Goal: Task Accomplishment & Management: Manage account settings

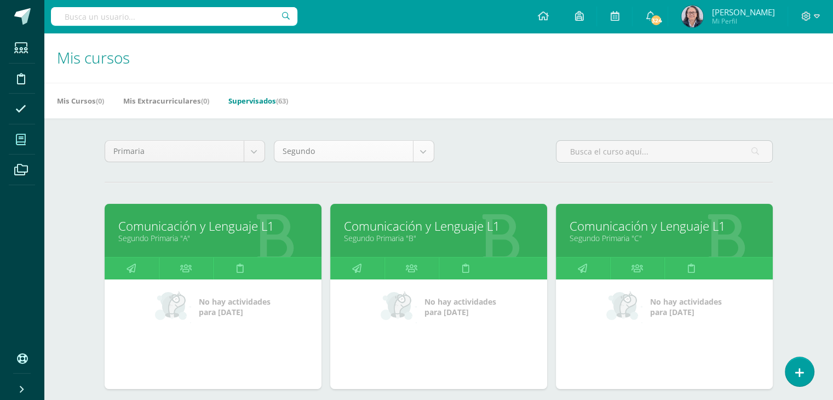
click at [426, 149] on body "Estudiantes Disciplina Asistencia Mis cursos Archivos Soporte Ayuda Reportar un…" at bounding box center [416, 239] width 833 height 479
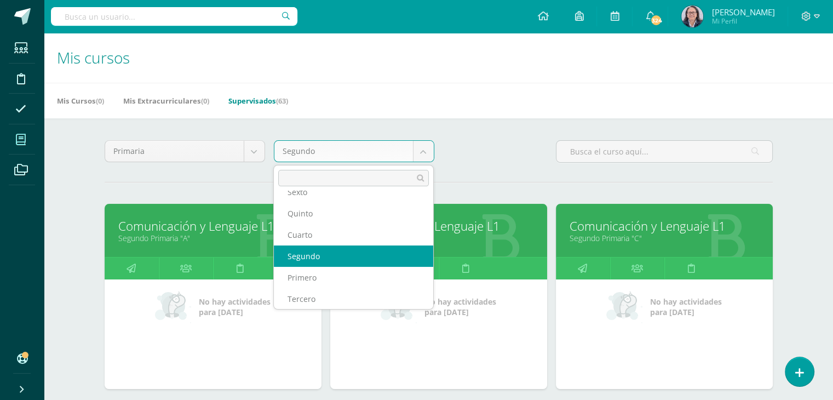
scroll to position [39, 0]
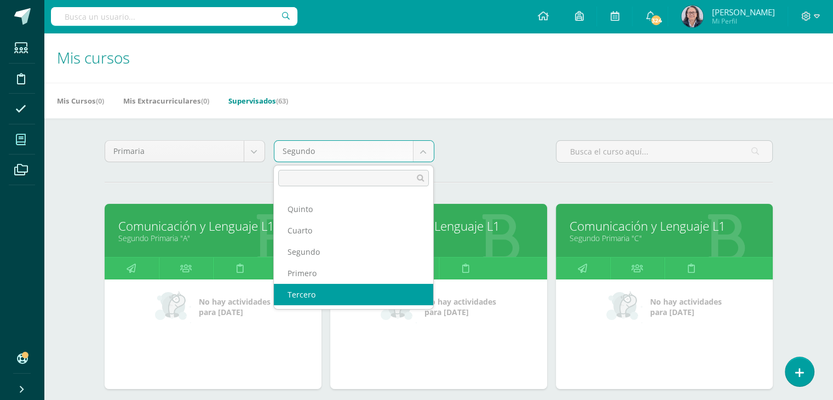
select select "14"
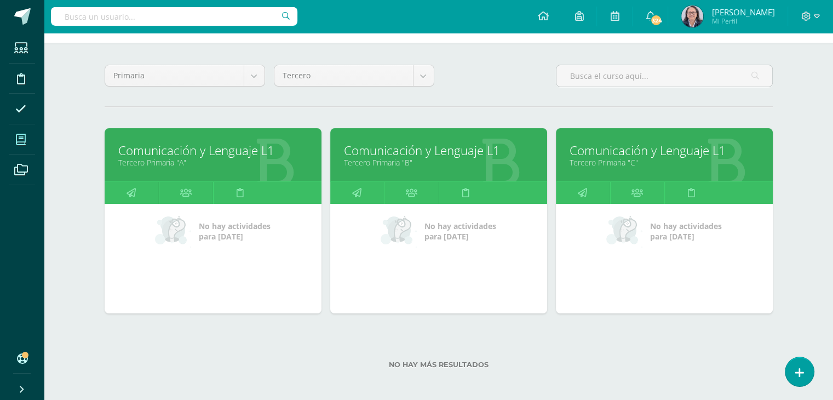
scroll to position [79, 0]
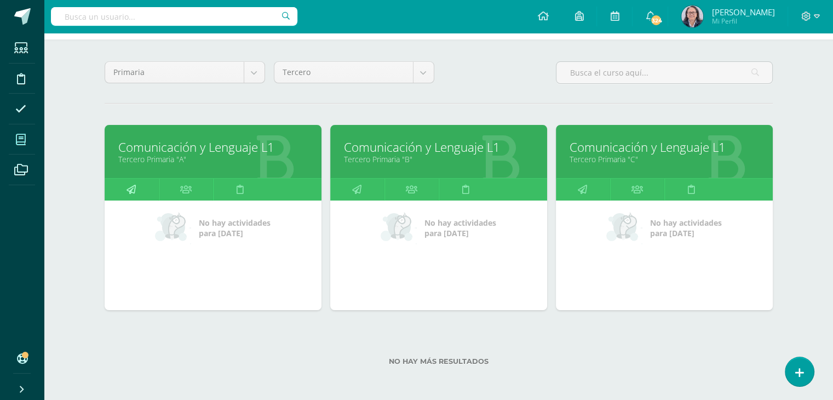
click at [131, 193] on icon at bounding box center [131, 189] width 9 height 21
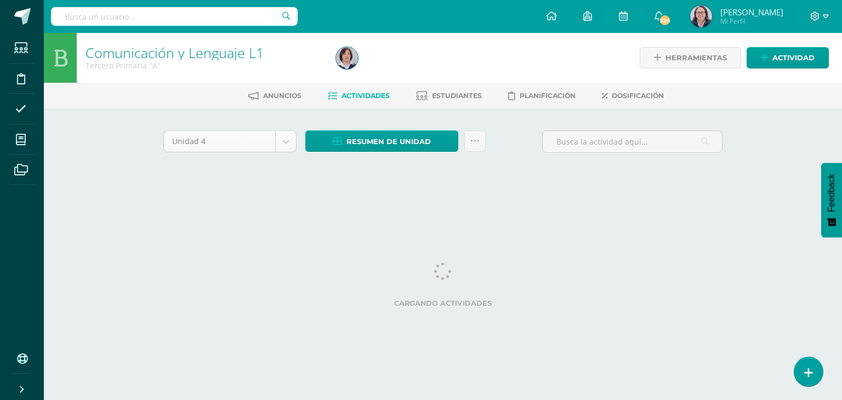
click at [285, 142] on body "Estudiantes Disciplina Asistencia Mis cursos Archivos Soporte Ayuda Reportar un…" at bounding box center [421, 102] width 842 height 204
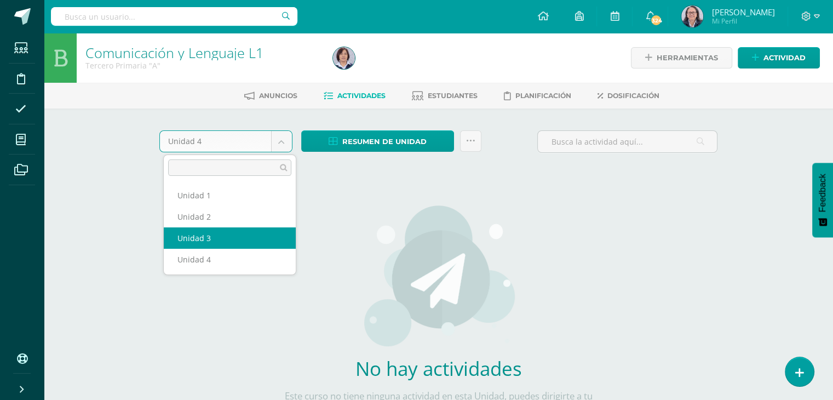
select select "Unidad 3"
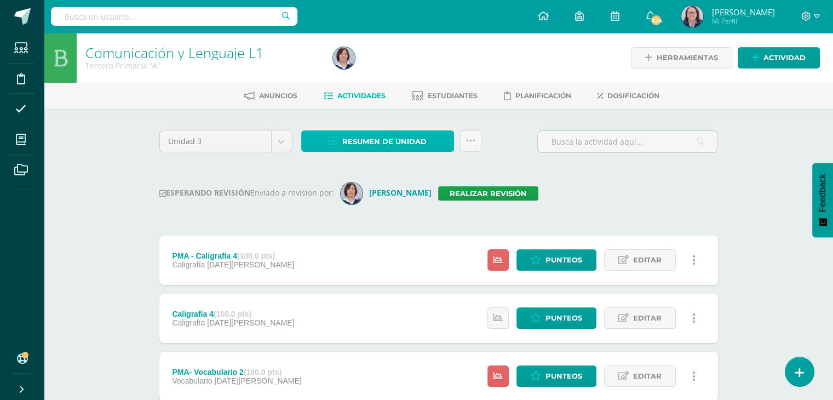
click at [362, 145] on span "Resumen de unidad" at bounding box center [384, 141] width 84 height 20
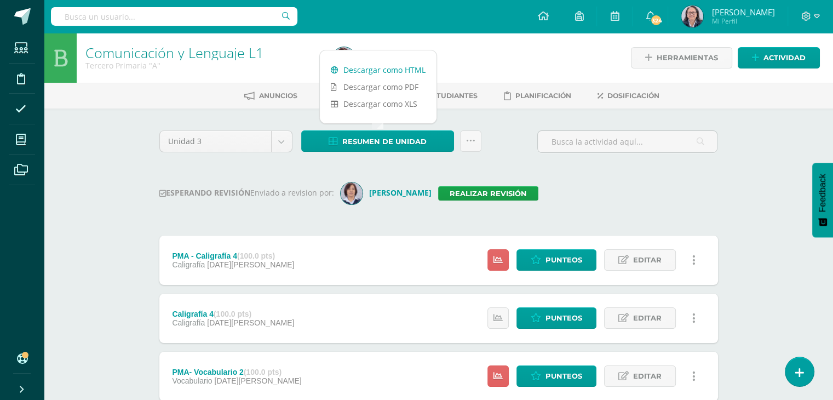
click at [378, 71] on link "Descargar como HTML" at bounding box center [378, 69] width 117 height 17
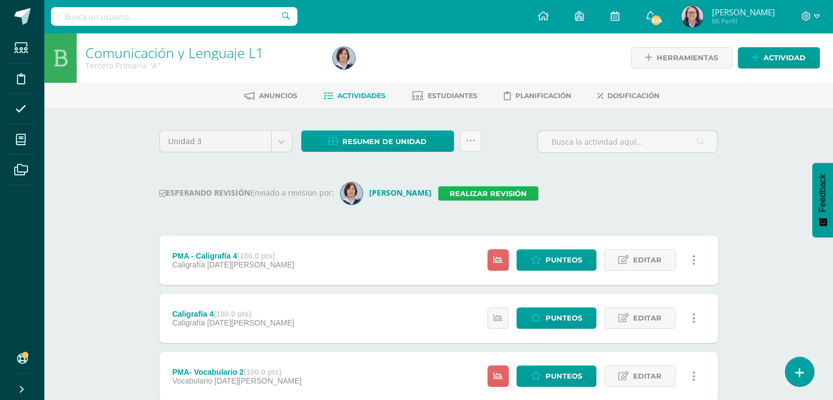
click at [467, 193] on link "Realizar revisión" at bounding box center [488, 193] width 100 height 14
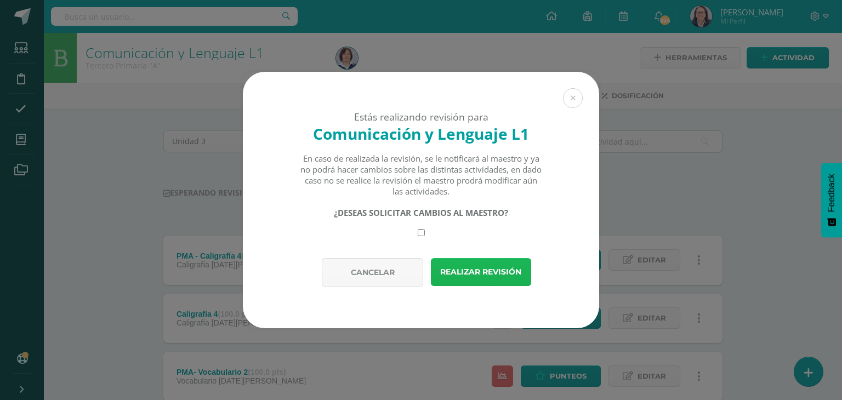
click at [473, 267] on button "Realizar revisión" at bounding box center [481, 272] width 100 height 28
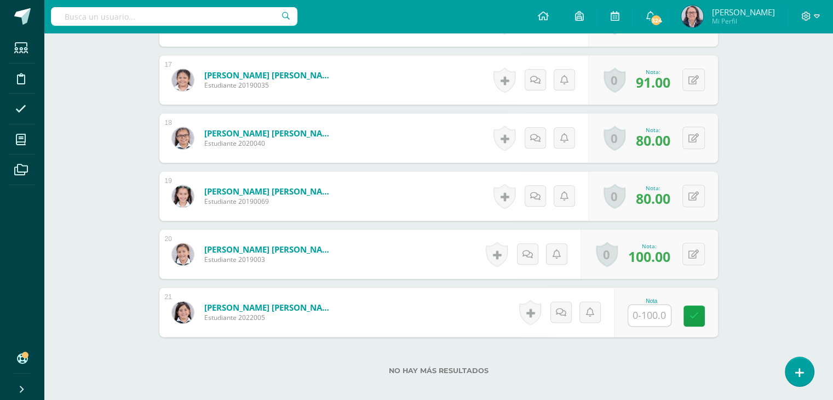
scroll to position [1266, 0]
click at [663, 313] on input "text" at bounding box center [649, 314] width 43 height 21
type input "65"
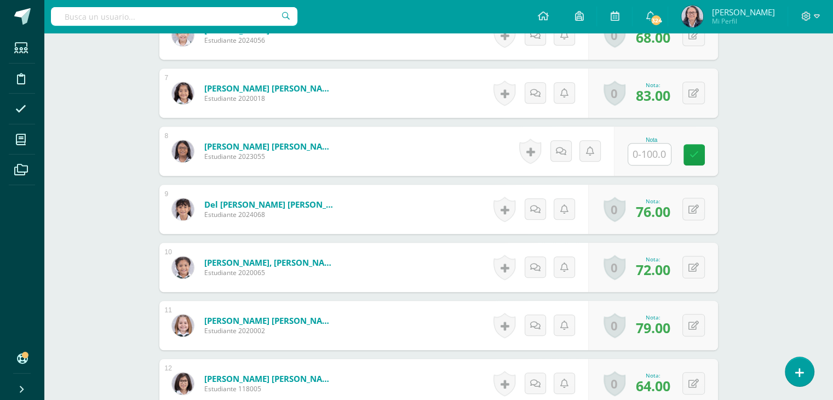
scroll to position [670, 0]
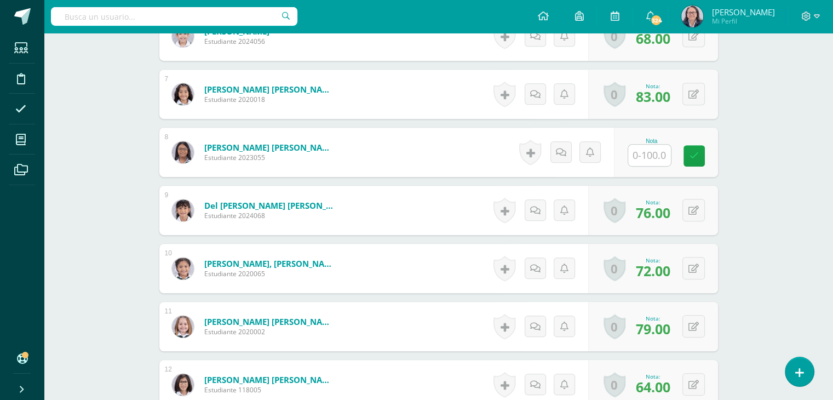
click at [656, 156] on input "text" at bounding box center [649, 155] width 43 height 21
type input "96"
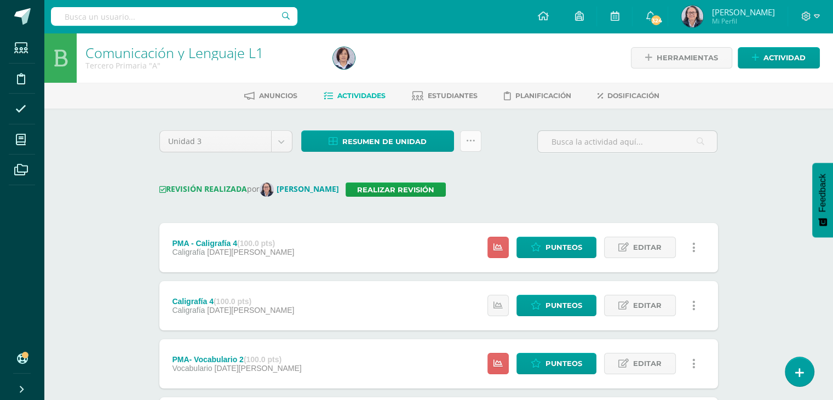
click at [472, 150] on link at bounding box center [470, 140] width 21 height 21
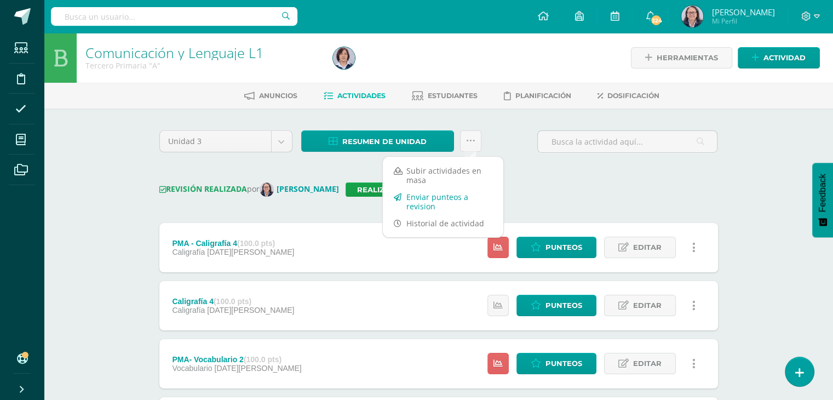
click at [425, 198] on link "Enviar punteos a revision" at bounding box center [443, 201] width 121 height 26
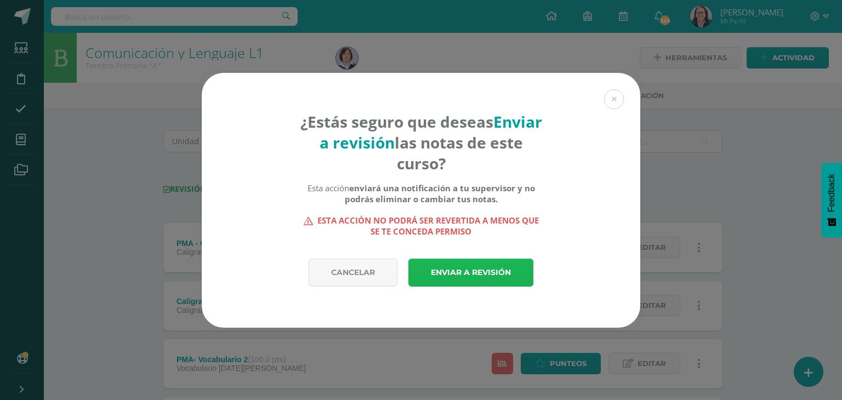
click at [473, 277] on link "Enviar a revisión" at bounding box center [470, 273] width 125 height 28
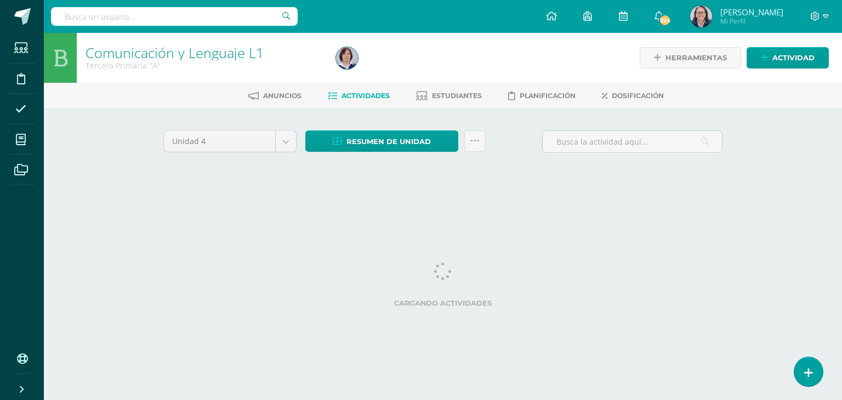
select select "Unidad 3"
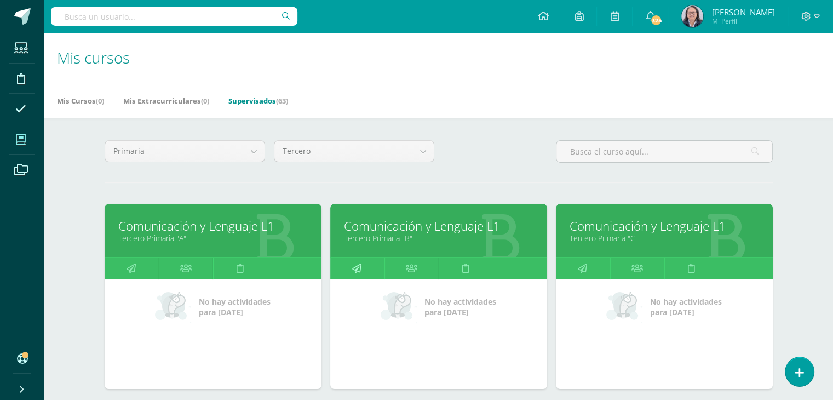
click at [355, 269] on icon at bounding box center [356, 268] width 9 height 21
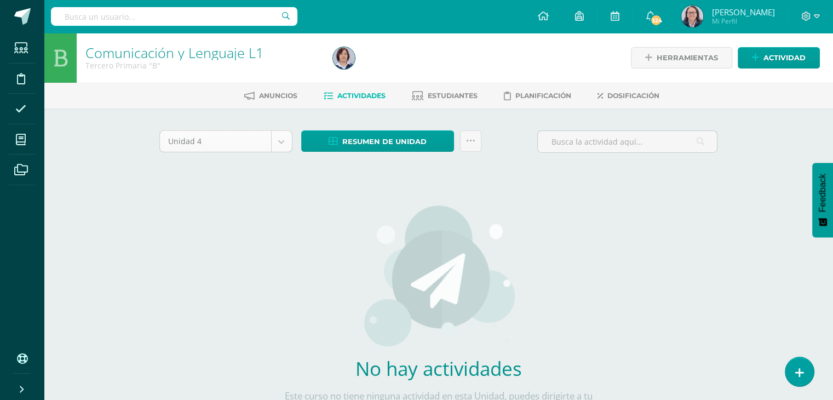
click at [280, 143] on body "Estudiantes Disciplina Asistencia Mis cursos Archivos Soporte Ayuda Reportar un…" at bounding box center [416, 235] width 833 height 471
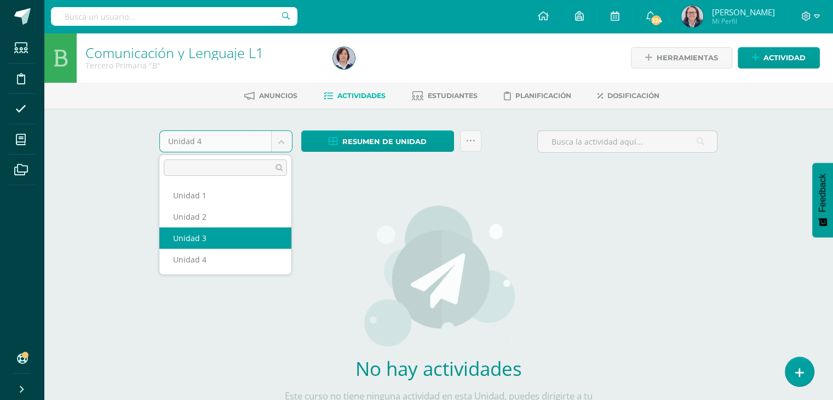
select select "Unidad 3"
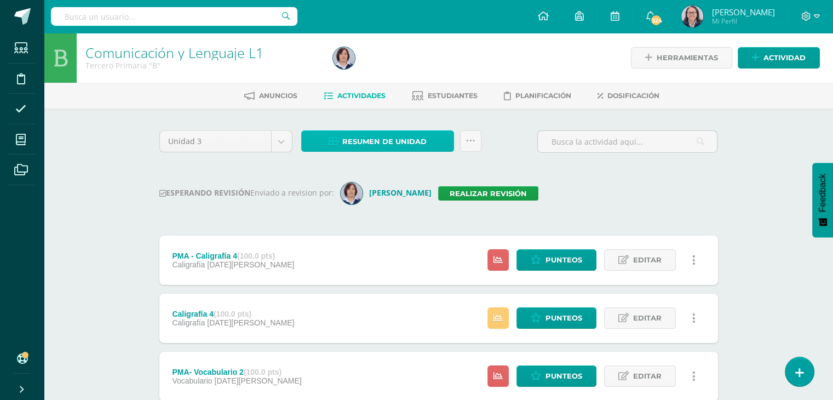
click at [373, 144] on span "Resumen de unidad" at bounding box center [384, 141] width 84 height 20
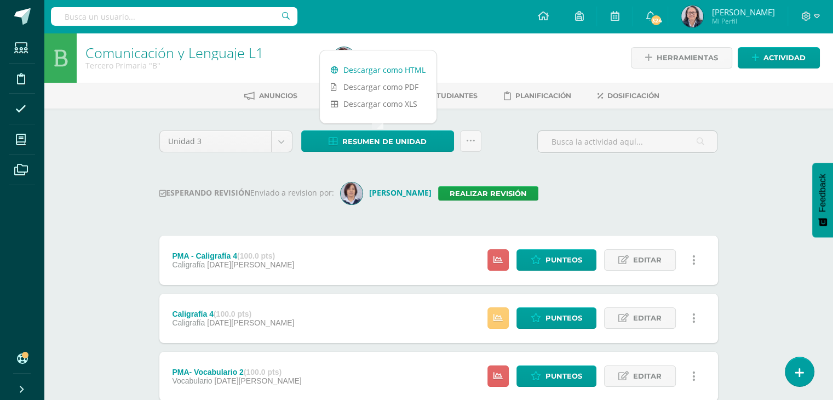
click at [383, 71] on link "Descargar como HTML" at bounding box center [378, 69] width 117 height 17
click at [487, 196] on link "Realizar revisión" at bounding box center [488, 193] width 100 height 14
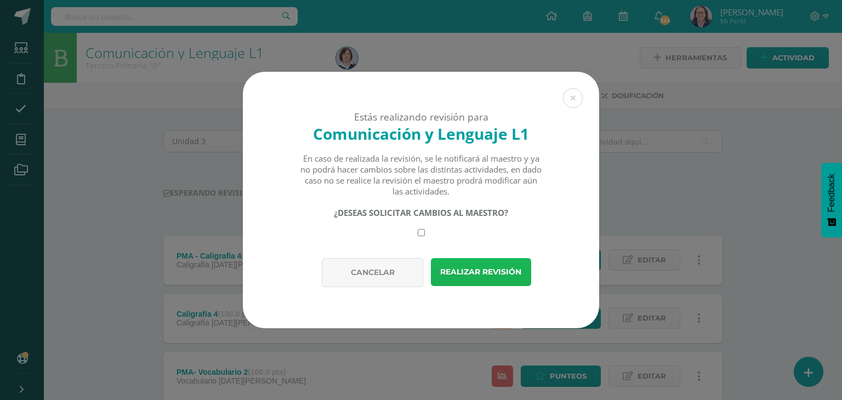
click at [478, 274] on button "Realizar revisión" at bounding box center [481, 272] width 100 height 28
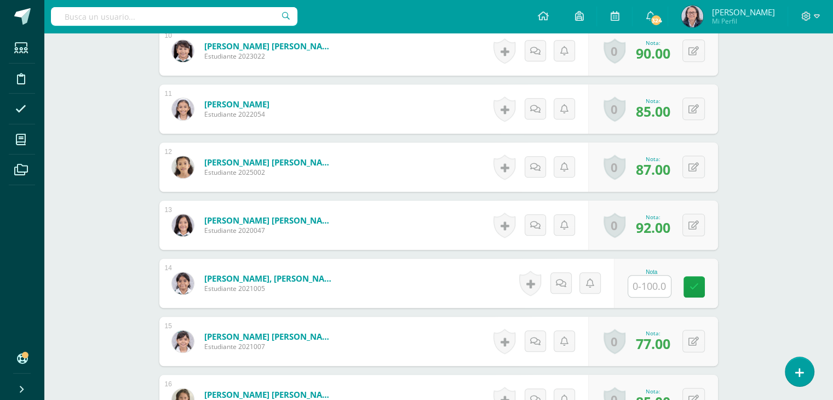
scroll to position [888, 0]
click at [651, 285] on input "text" at bounding box center [656, 287] width 44 height 22
type input "92"
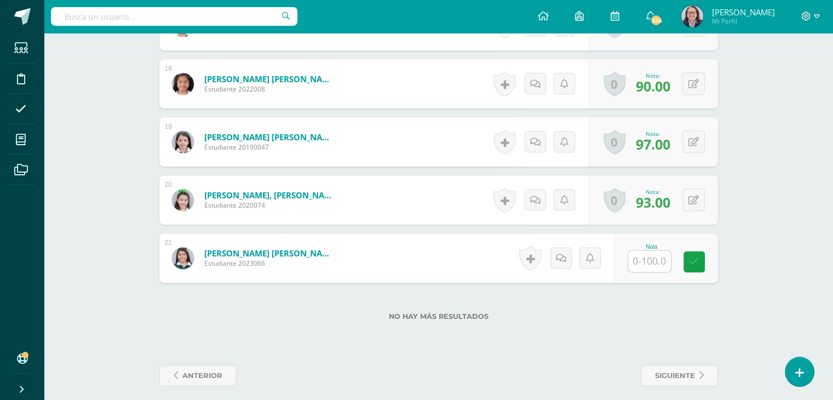
scroll to position [1328, 0]
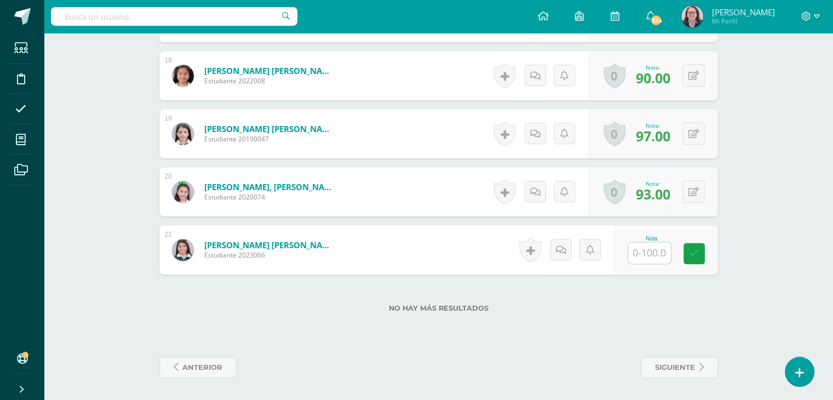
click at [642, 251] on input "text" at bounding box center [649, 252] width 43 height 21
type input "92"
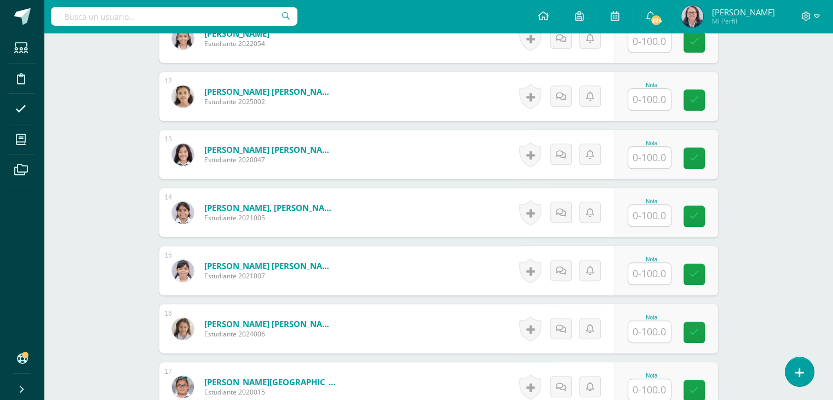
scroll to position [959, 0]
click at [654, 211] on input "text" at bounding box center [656, 215] width 44 height 22
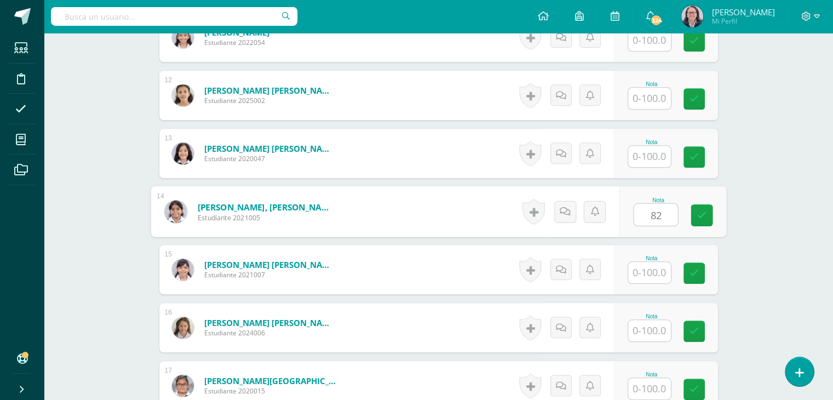
type input "82"
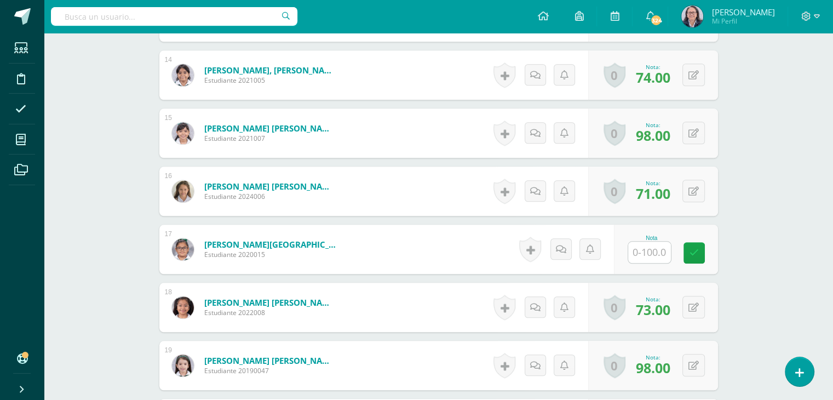
scroll to position [1096, 0]
click at [644, 257] on input "text" at bounding box center [656, 252] width 44 height 22
type input "69"
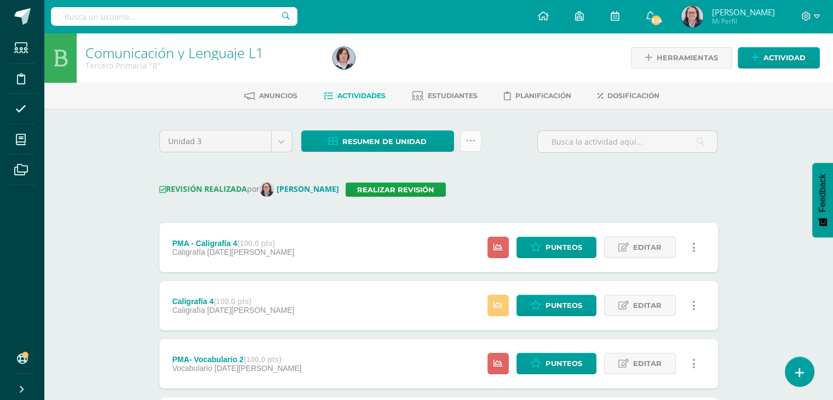
click at [476, 141] on link at bounding box center [470, 140] width 21 height 21
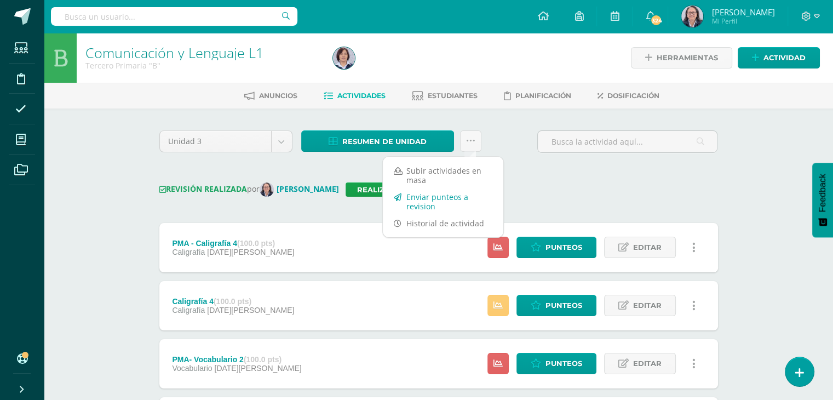
click at [430, 201] on link "Enviar punteos a revision" at bounding box center [443, 201] width 121 height 26
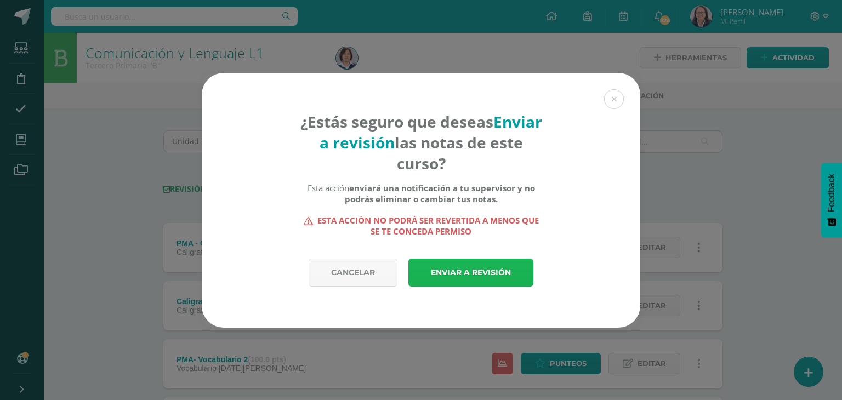
click at [451, 271] on link "Enviar a revisión" at bounding box center [470, 273] width 125 height 28
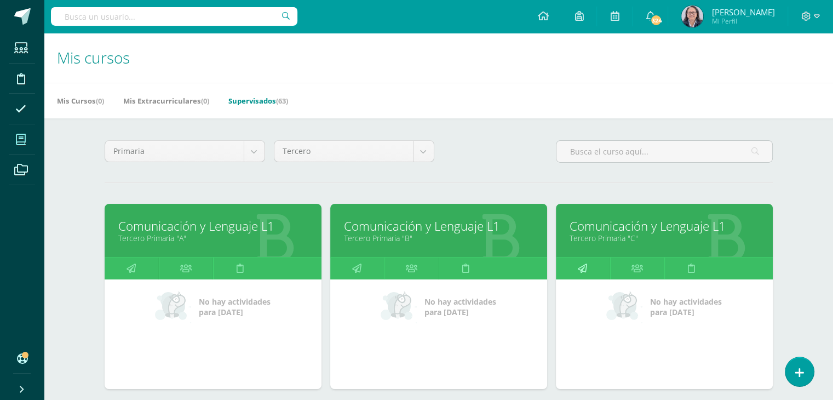
click at [577, 270] on link at bounding box center [583, 269] width 54 height 22
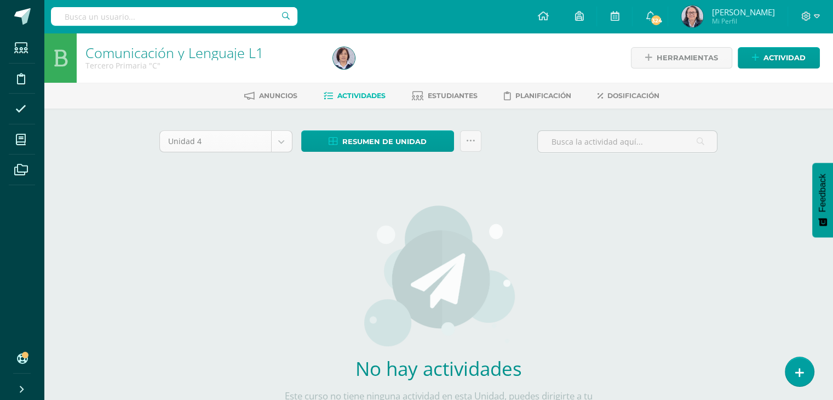
click at [278, 145] on body "Estudiantes Disciplina Asistencia Mis cursos Archivos Soporte Ayuda Reportar un…" at bounding box center [416, 235] width 833 height 471
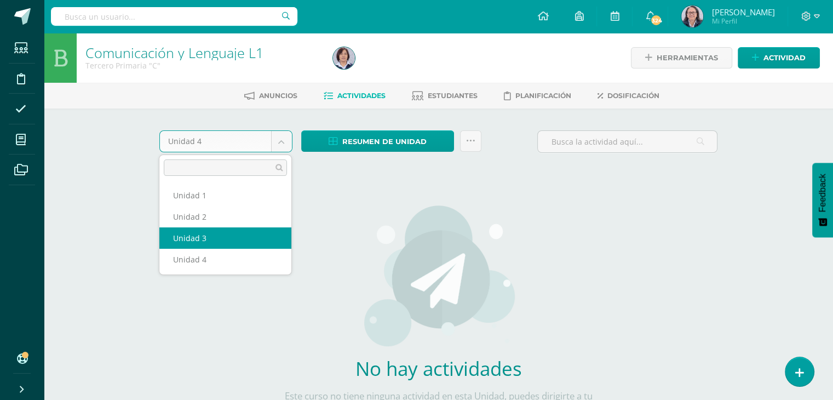
select select "Unidad 3"
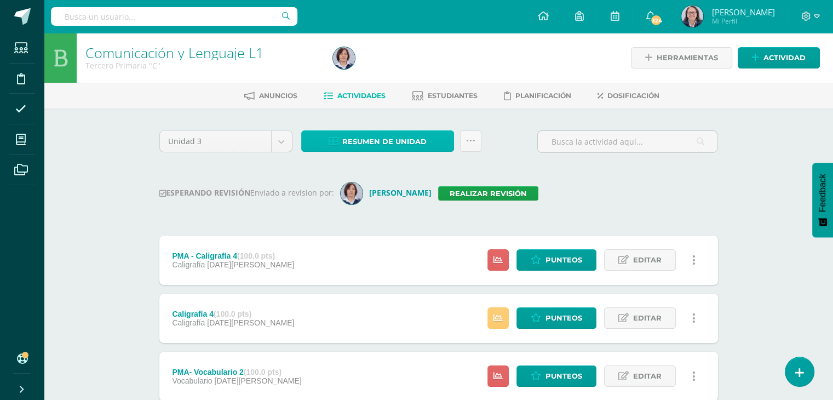
click at [367, 143] on span "Resumen de unidad" at bounding box center [384, 141] width 84 height 20
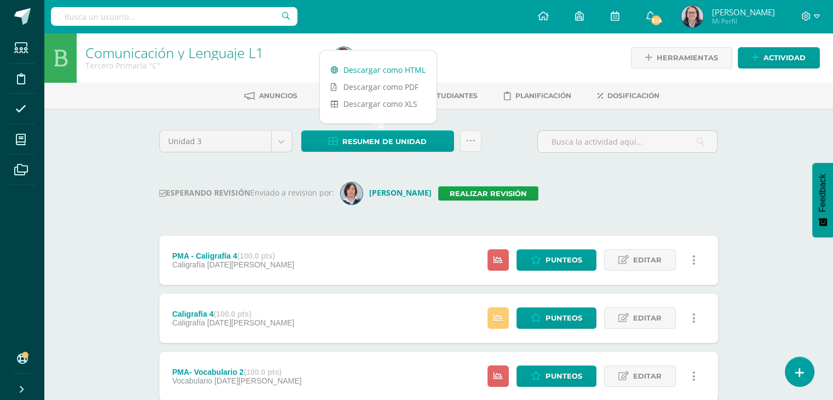
click at [367, 66] on link "Descargar como HTML" at bounding box center [378, 69] width 117 height 17
click at [487, 191] on link "Realizar revisión" at bounding box center [488, 193] width 100 height 14
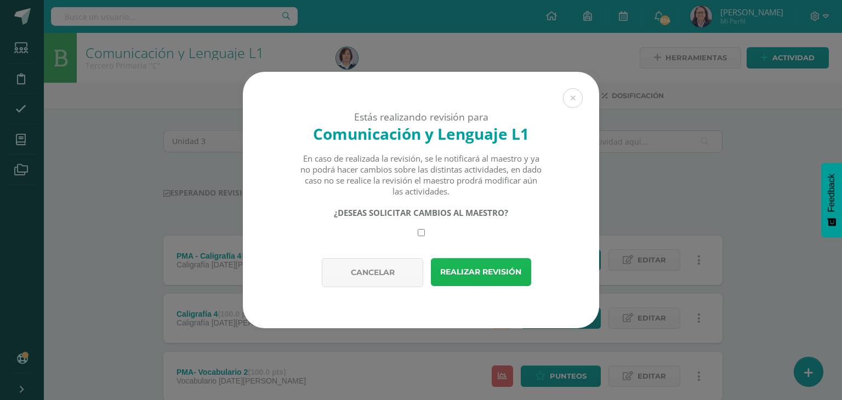
click at [489, 281] on button "Realizar revisión" at bounding box center [481, 272] width 100 height 28
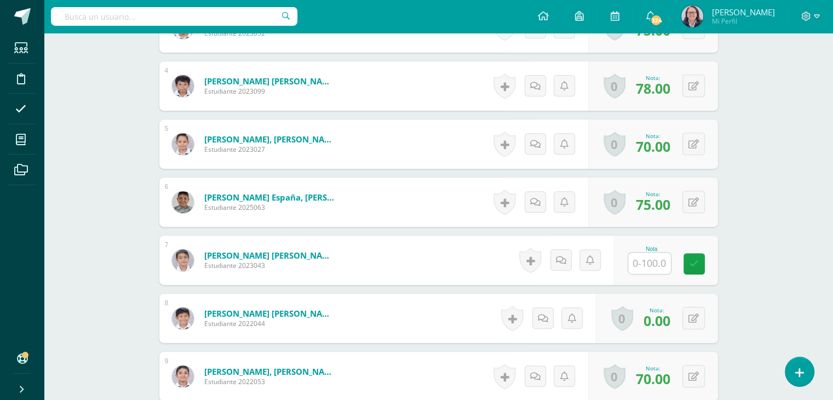
scroll to position [504, 0]
click at [660, 264] on input "text" at bounding box center [656, 264] width 44 height 22
type input "0"
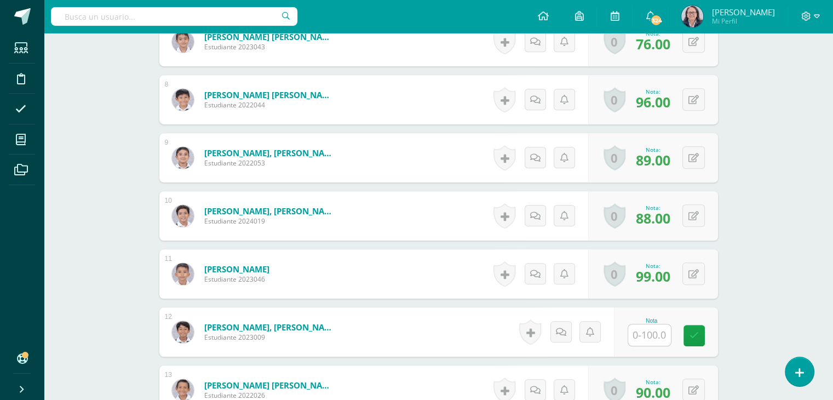
scroll to position [849, 0]
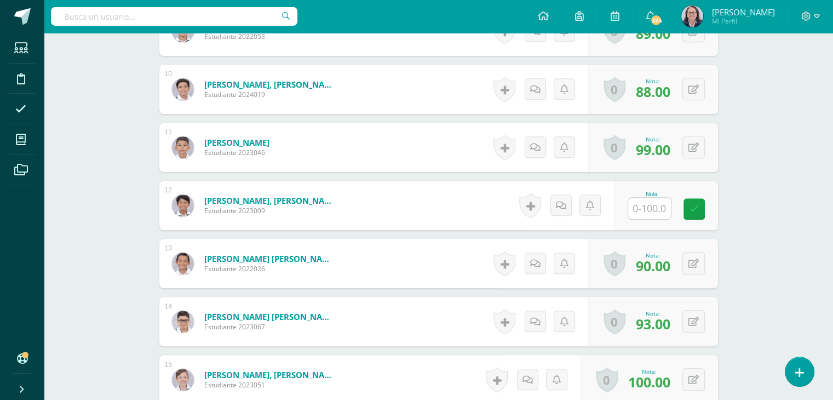
click at [651, 209] on input "text" at bounding box center [649, 208] width 43 height 21
type input "80"
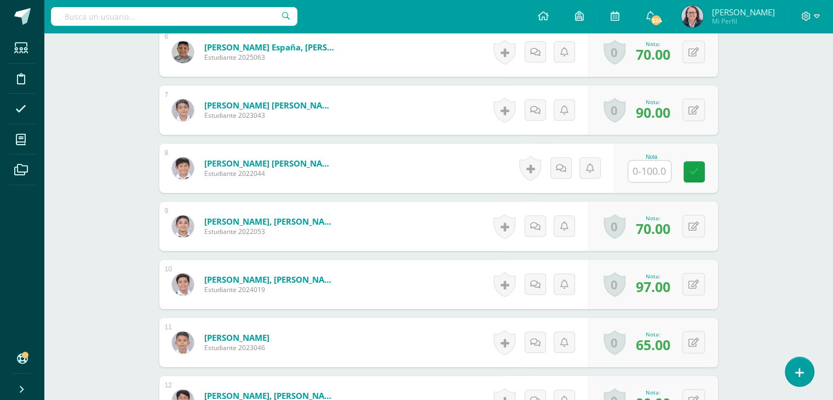
scroll to position [643, 0]
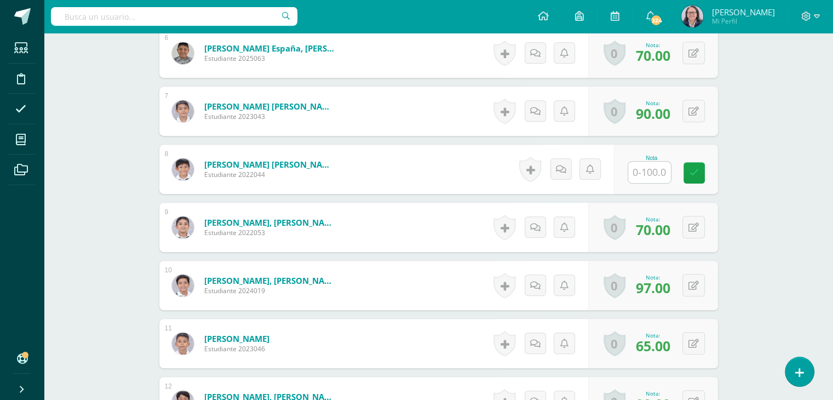
click at [662, 175] on input "text" at bounding box center [649, 172] width 43 height 21
type input "54"
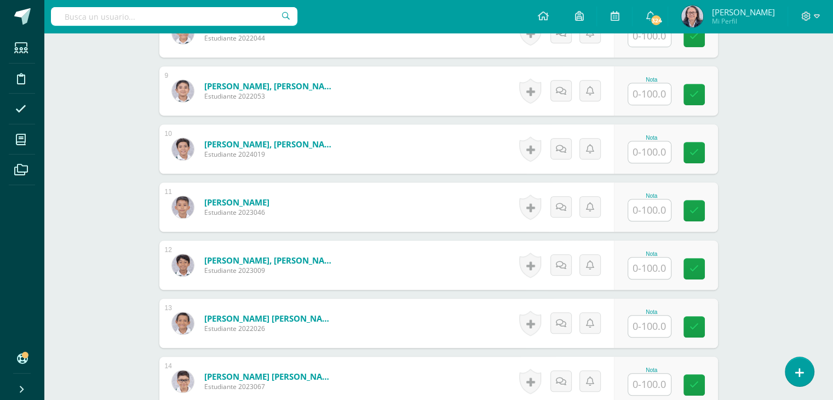
scroll to position [784, 0]
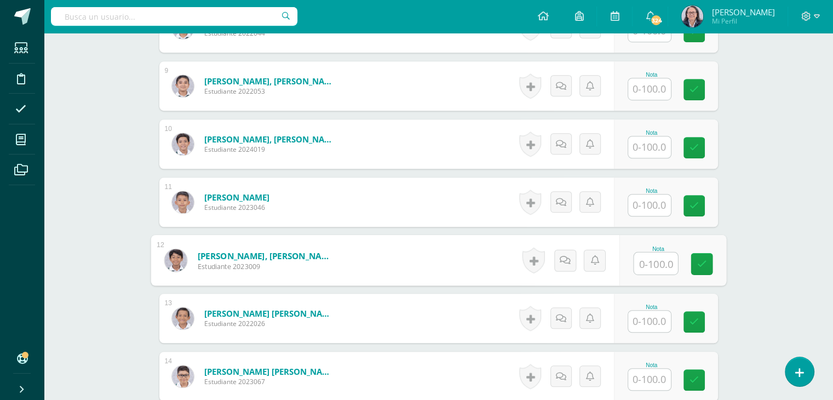
click at [649, 266] on input "text" at bounding box center [656, 264] width 44 height 22
type input "78"
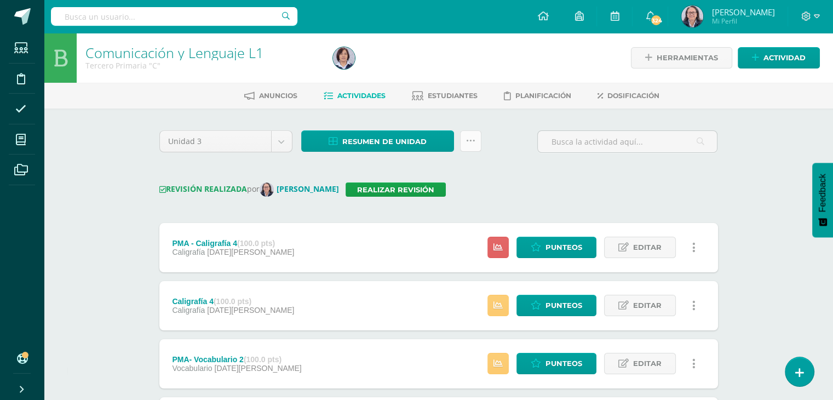
click at [472, 146] on link at bounding box center [470, 140] width 21 height 21
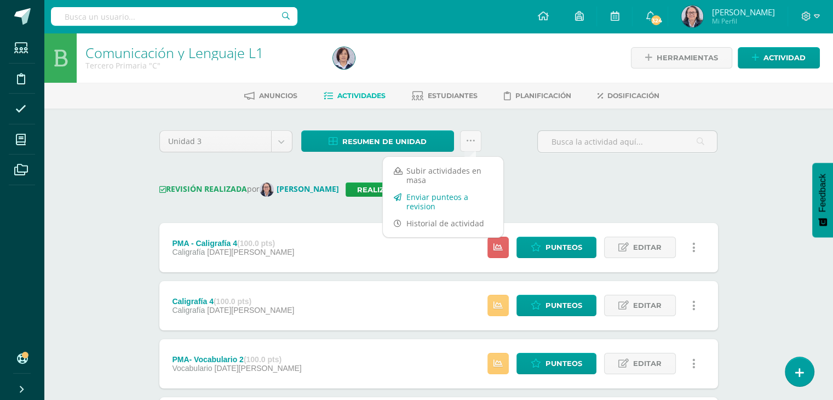
click at [422, 204] on link "Enviar punteos a revision" at bounding box center [443, 201] width 121 height 26
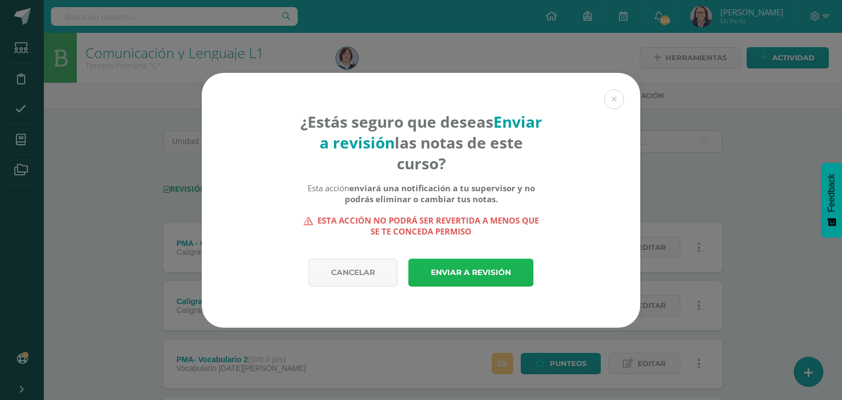
click at [478, 279] on link "Enviar a revisión" at bounding box center [470, 273] width 125 height 28
